Goal: Task Accomplishment & Management: Manage account settings

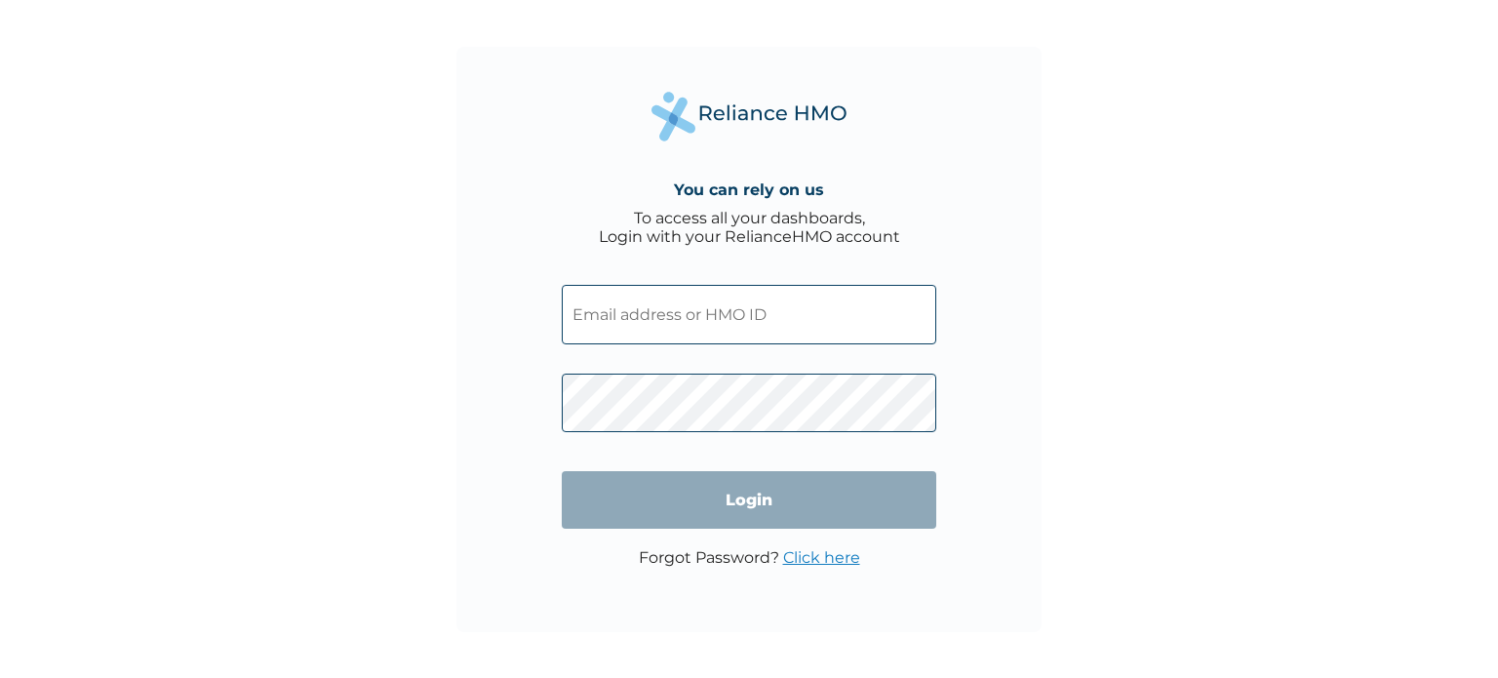
click at [732, 315] on input "text" at bounding box center [749, 314] width 374 height 59
type input "[EMAIL_ADDRESS][PERSON_NAME][DOMAIN_NAME]"
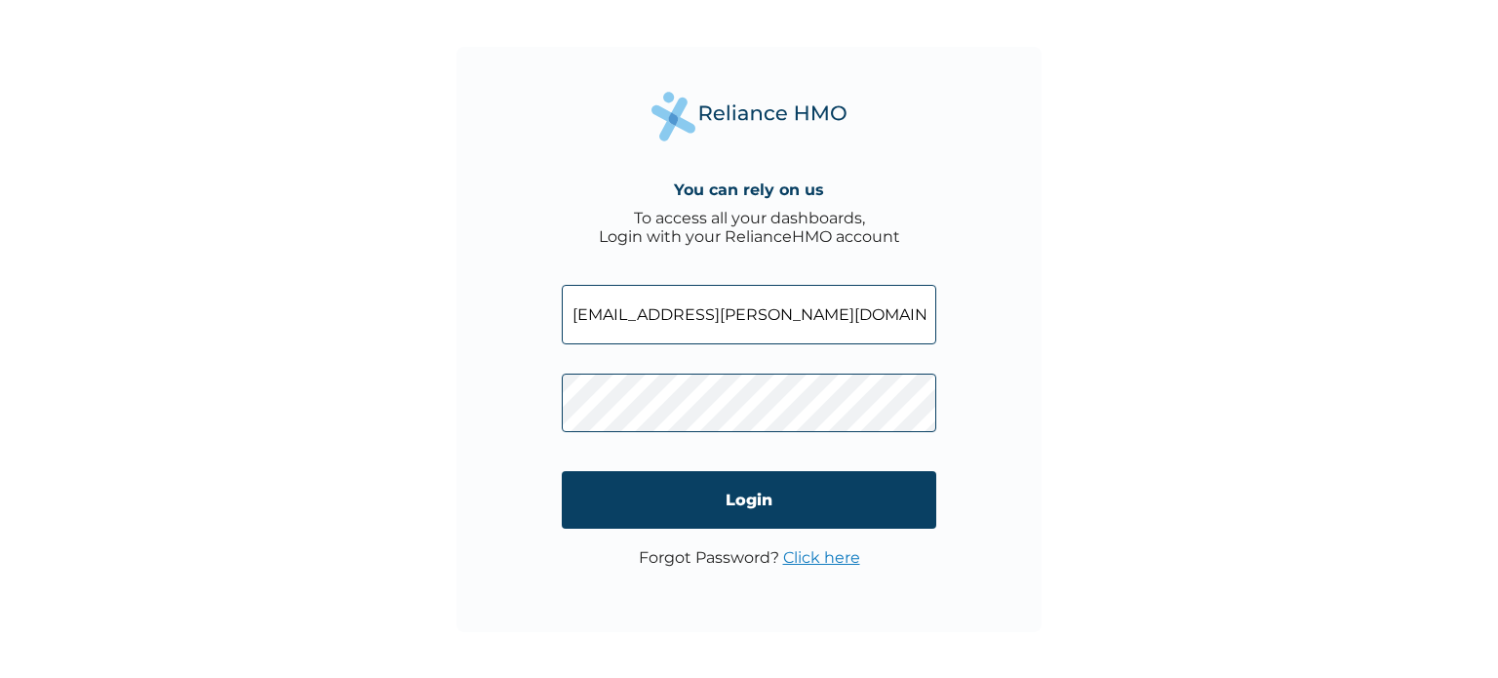
click input "Login" at bounding box center [749, 500] width 374 height 58
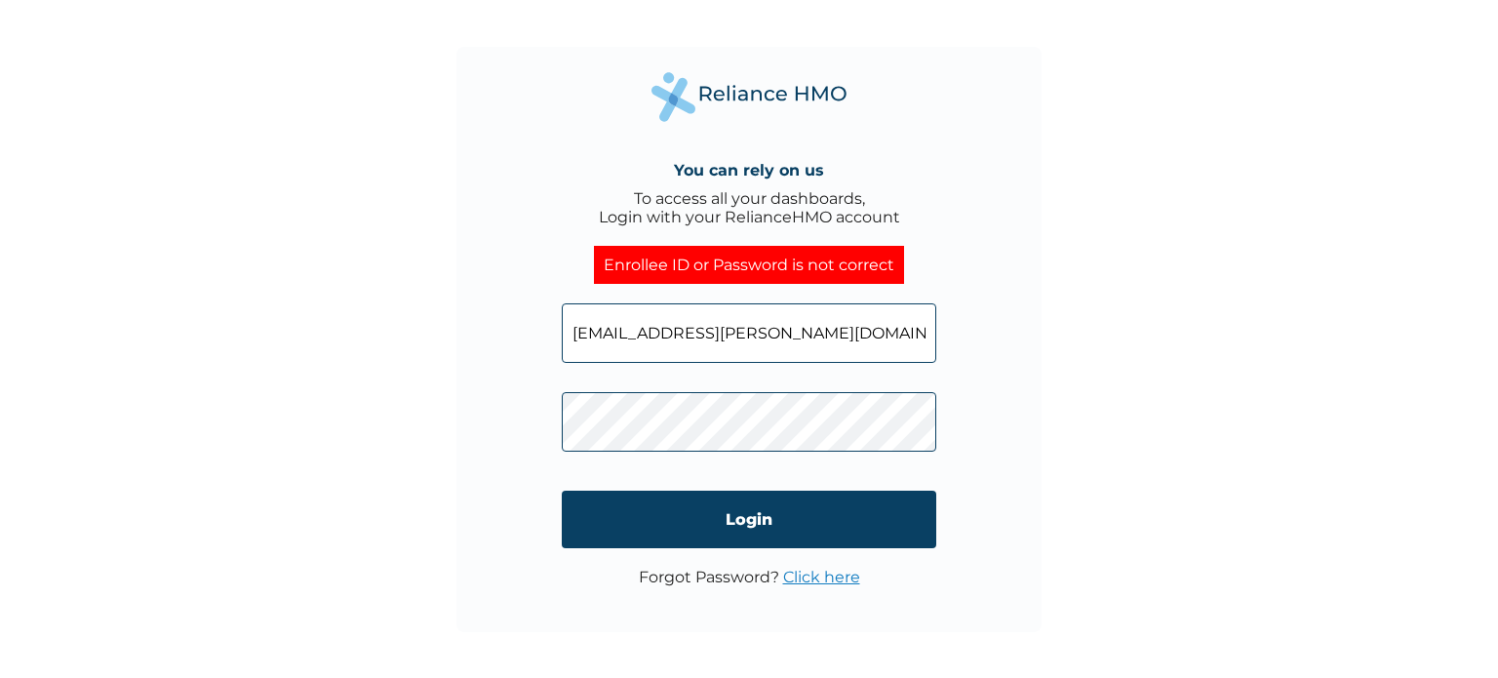
click at [854, 338] on input "[EMAIL_ADDRESS][PERSON_NAME][DOMAIN_NAME]" at bounding box center [749, 332] width 374 height 59
type input "e"
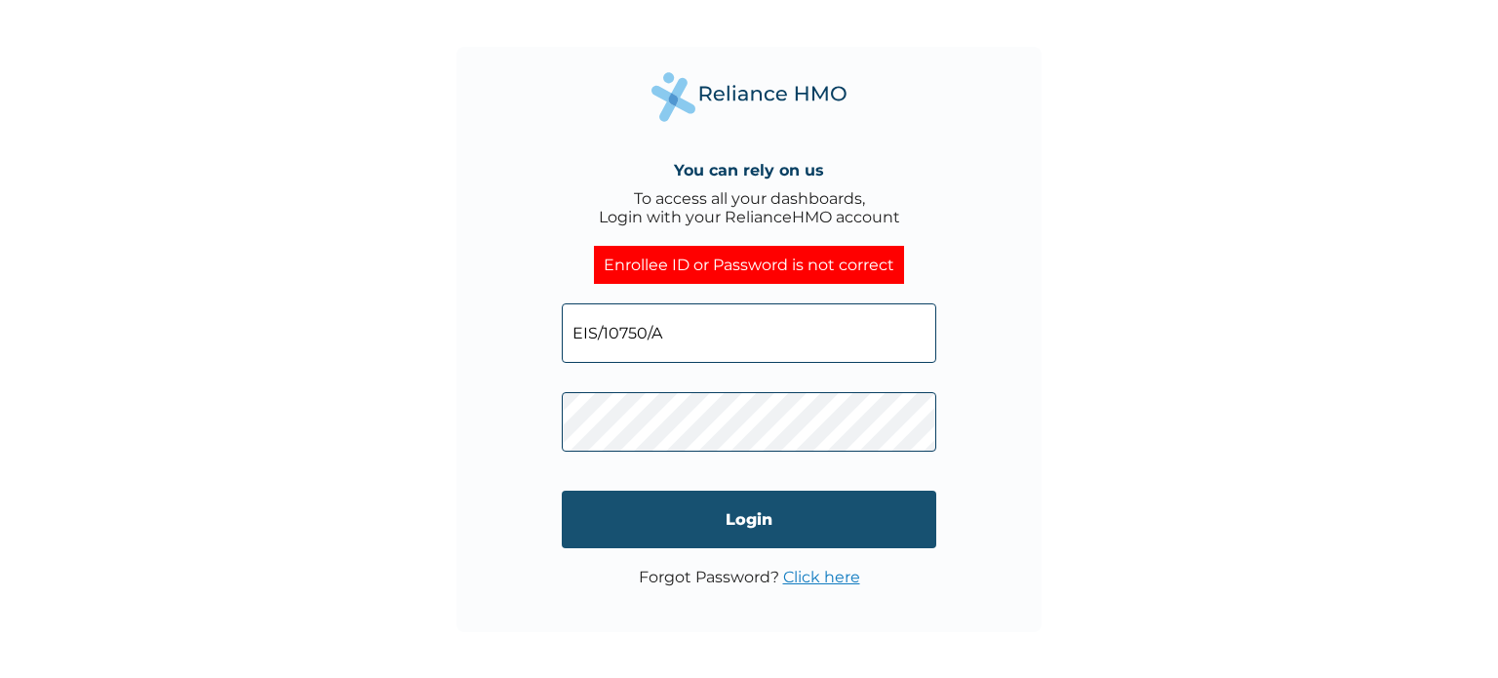
type input "EIS/10750/A"
click at [722, 536] on input "Login" at bounding box center [749, 519] width 374 height 58
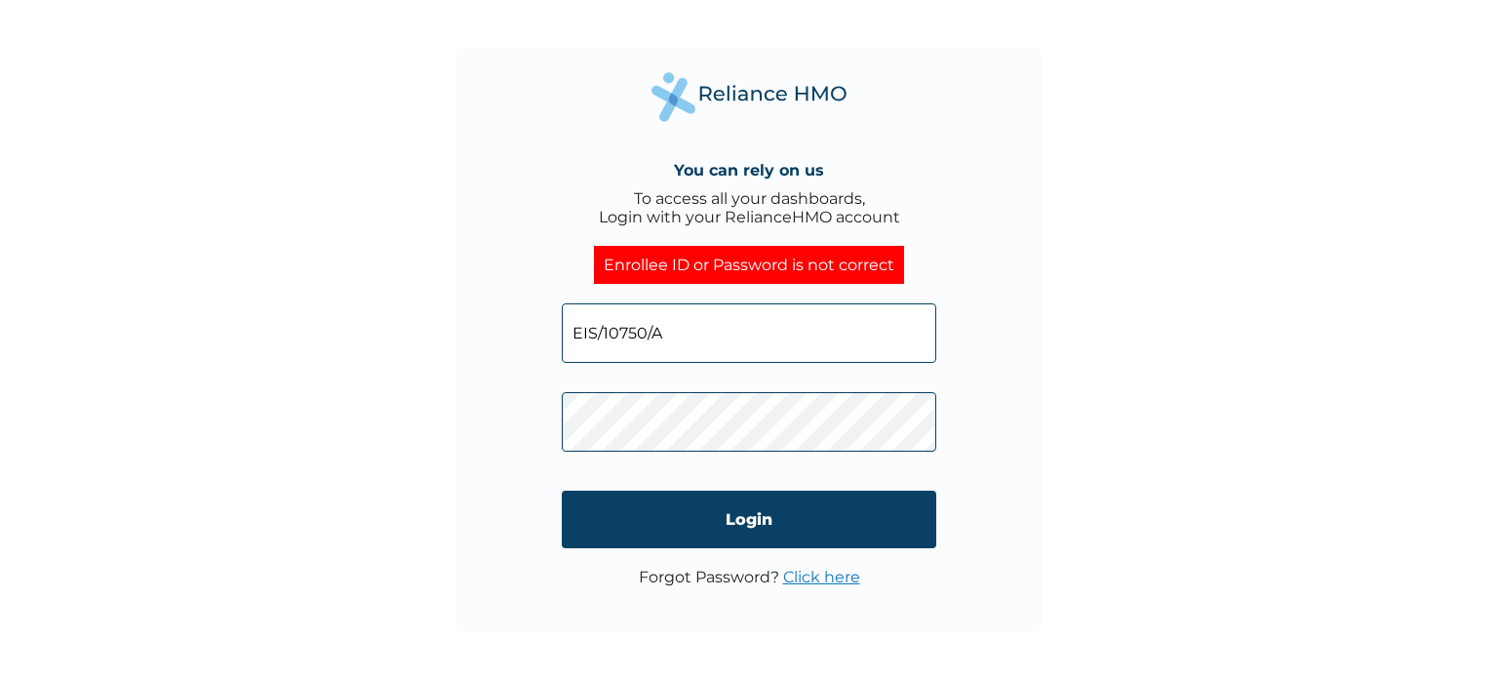
click input "Login" at bounding box center [749, 519] width 374 height 58
